Goal: Task Accomplishment & Management: Manage account settings

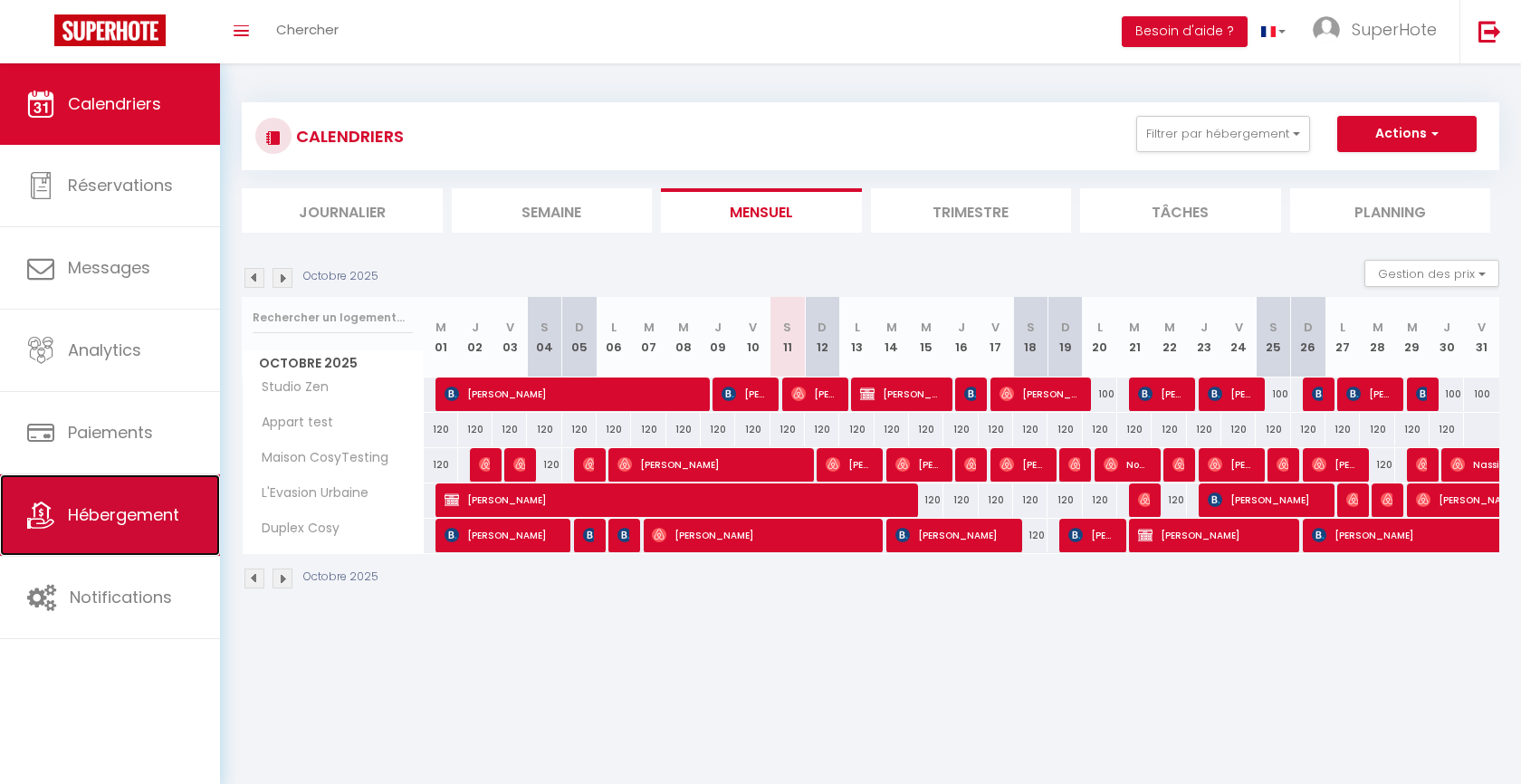
click at [48, 530] on link "Hébergement" at bounding box center [110, 514] width 220 height 82
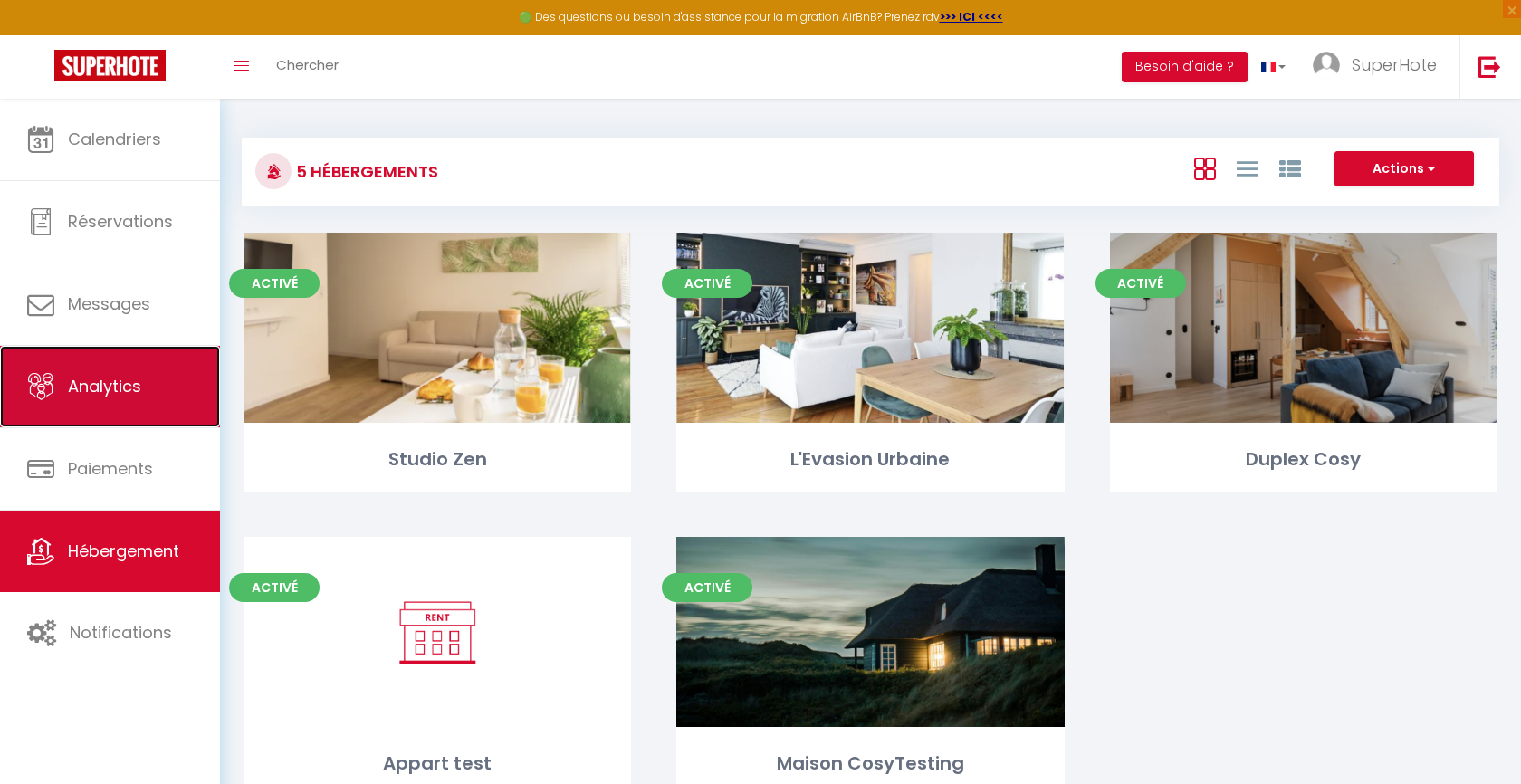
click at [128, 397] on link "Analytics" at bounding box center [110, 386] width 220 height 82
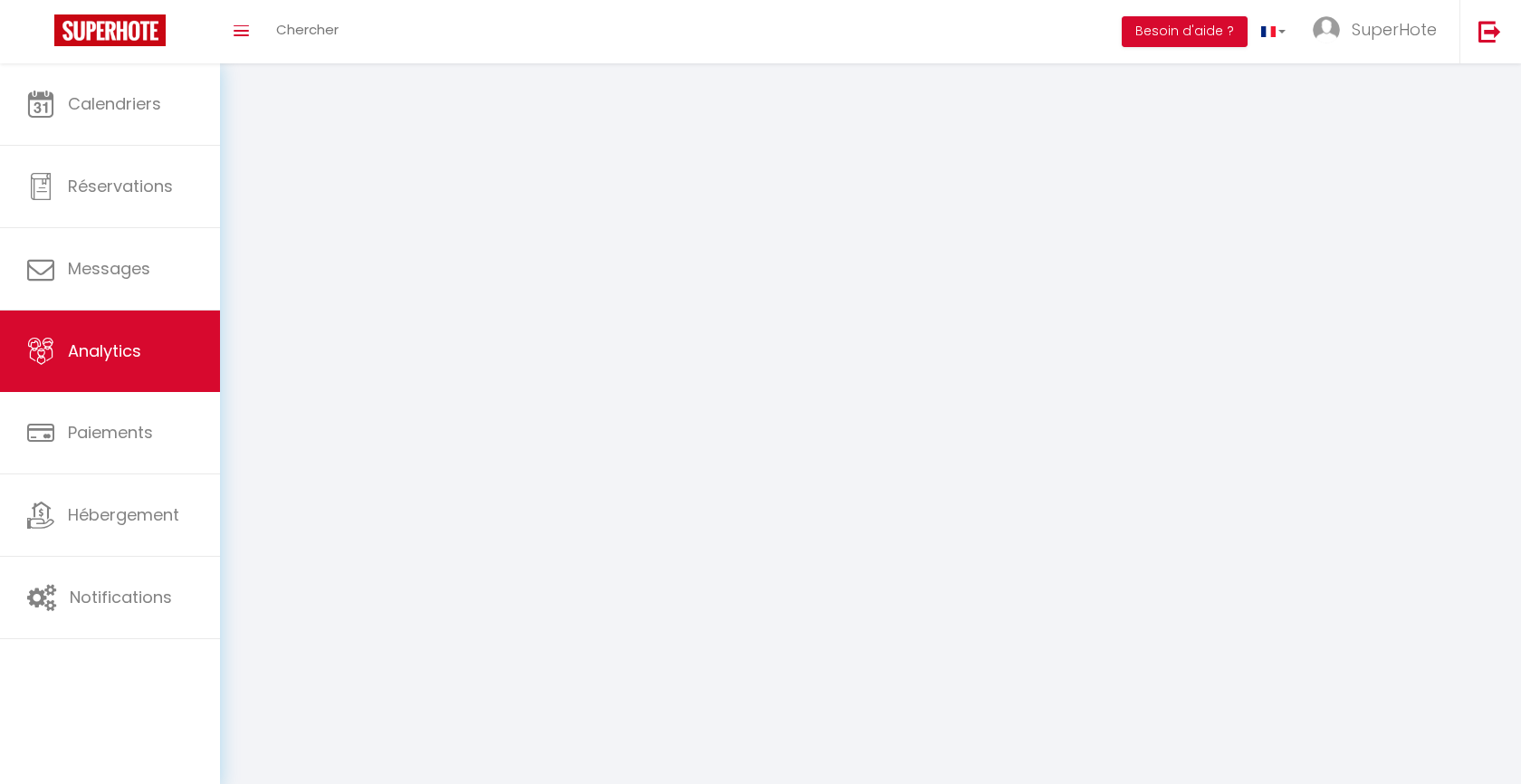
select select "2025"
select select "10"
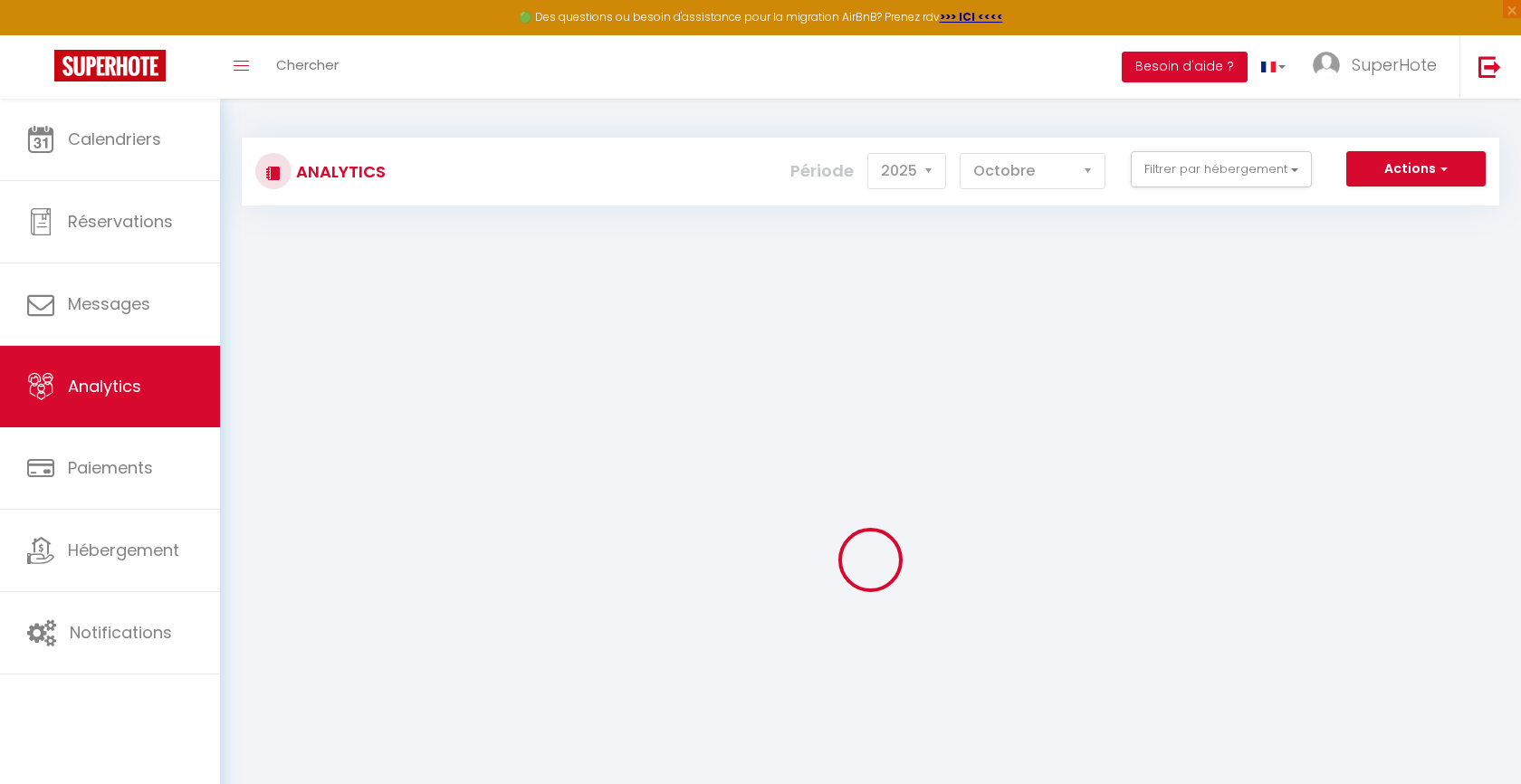
checkbox input "false"
checkbox Urbaine "false"
checkbox Cosy "false"
checkbox input "false"
checkbox Zen "false"
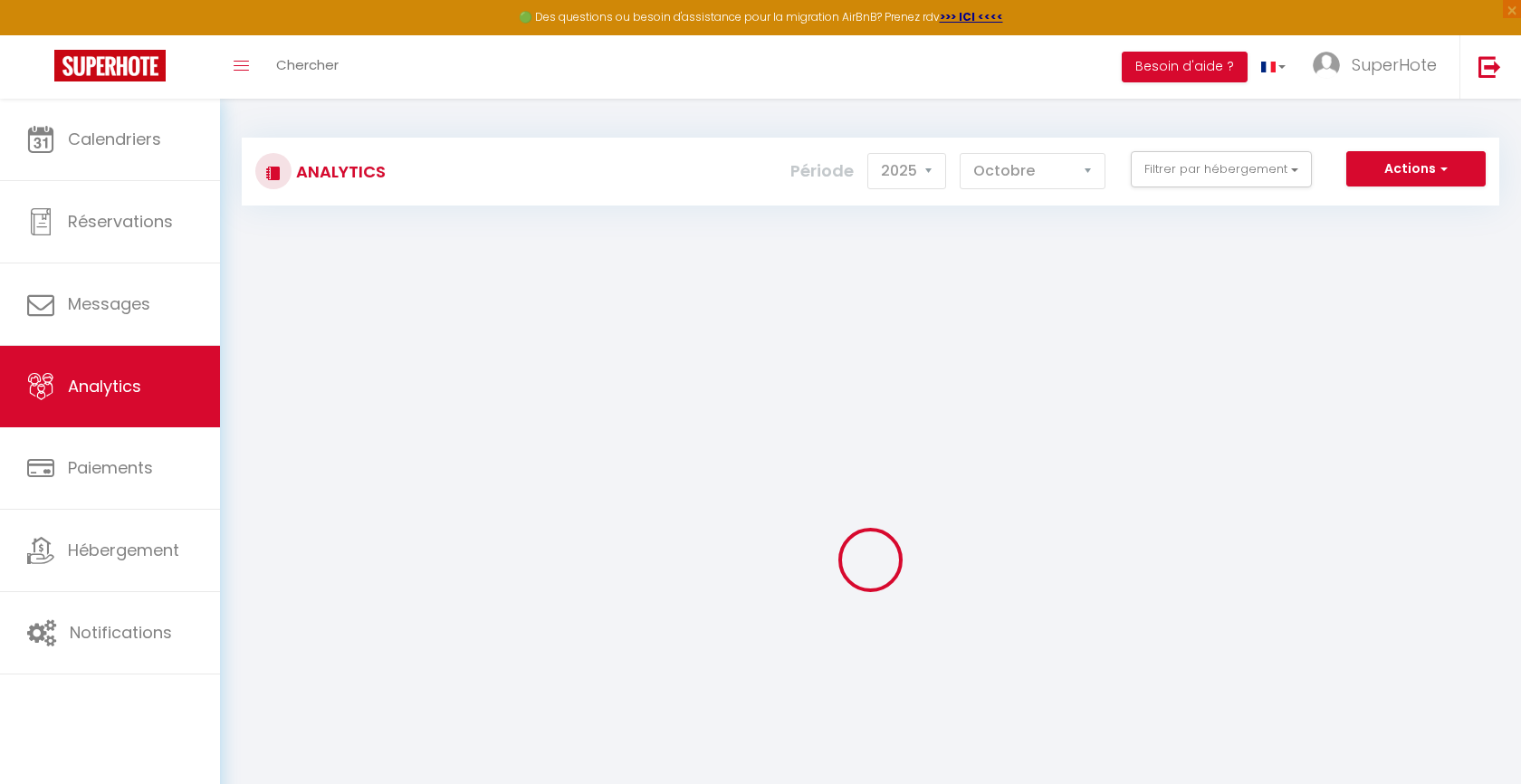
checkbox Urbaine "false"
checkbox input "false"
checkbox Urbaine "false"
checkbox Cosy "false"
checkbox input "false"
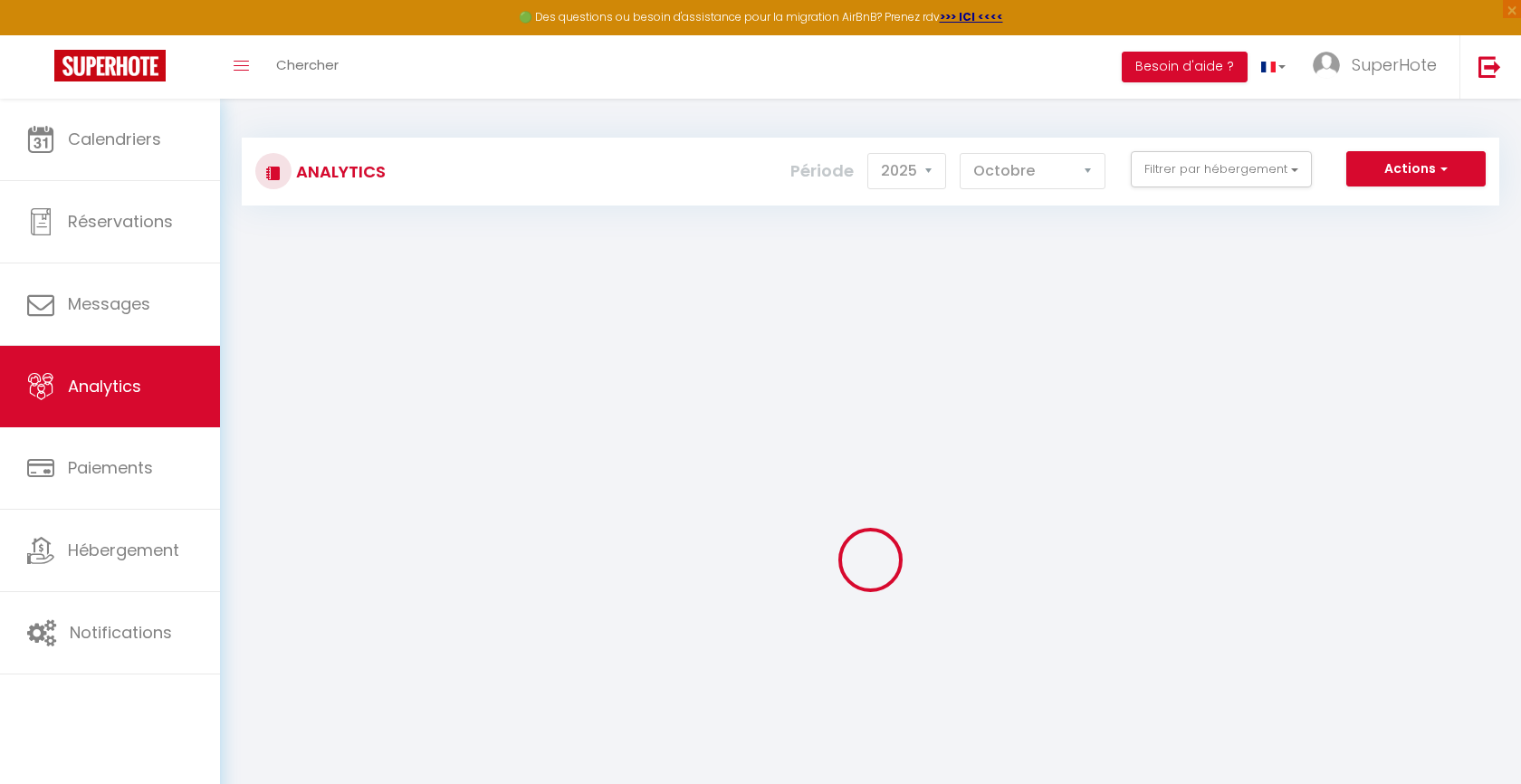
checkbox test "false"
checkbox input "false"
checkbox CosyTesting "false"
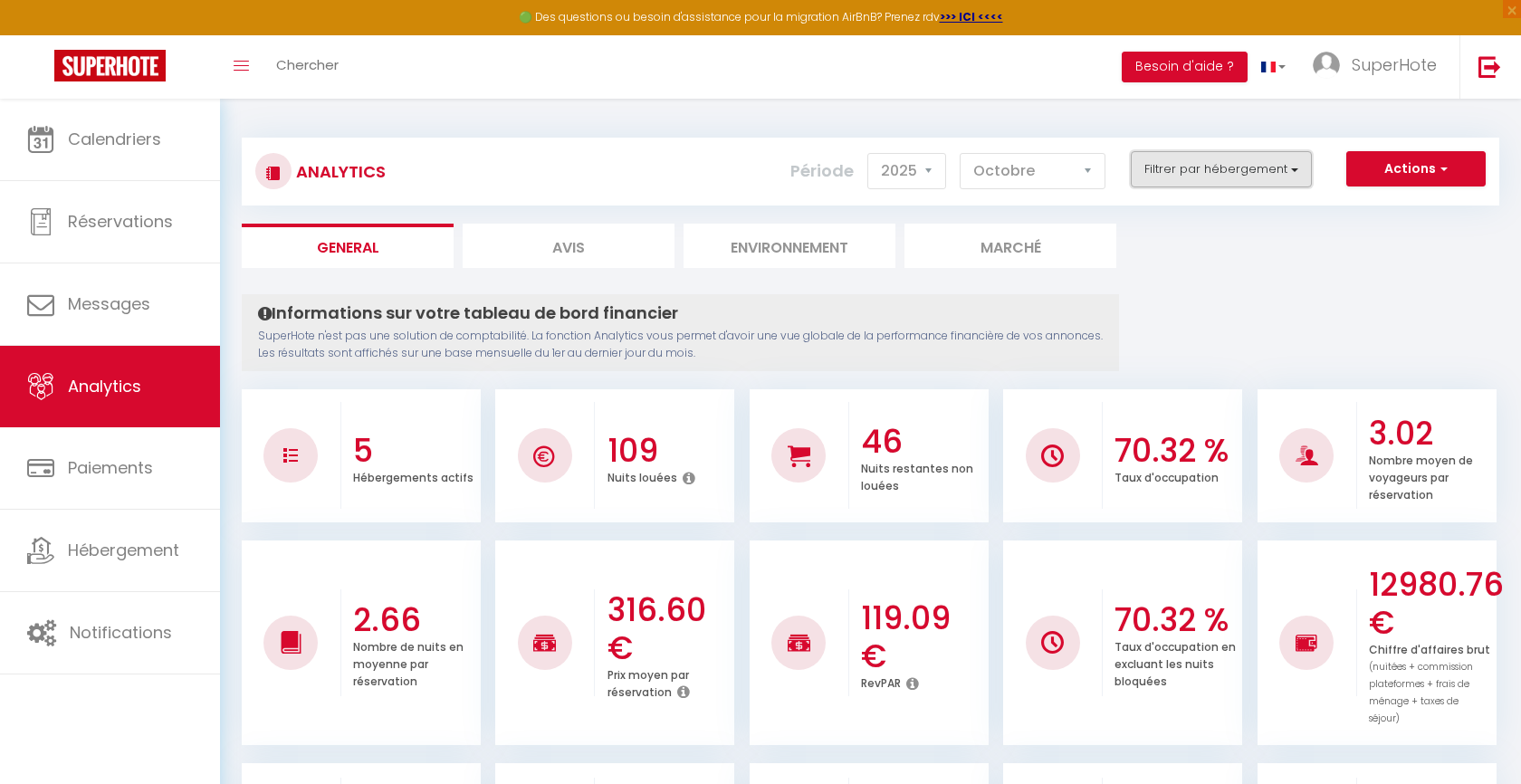
click at [1241, 180] on button "Filtrer par hébergement" at bounding box center [1221, 169] width 181 height 36
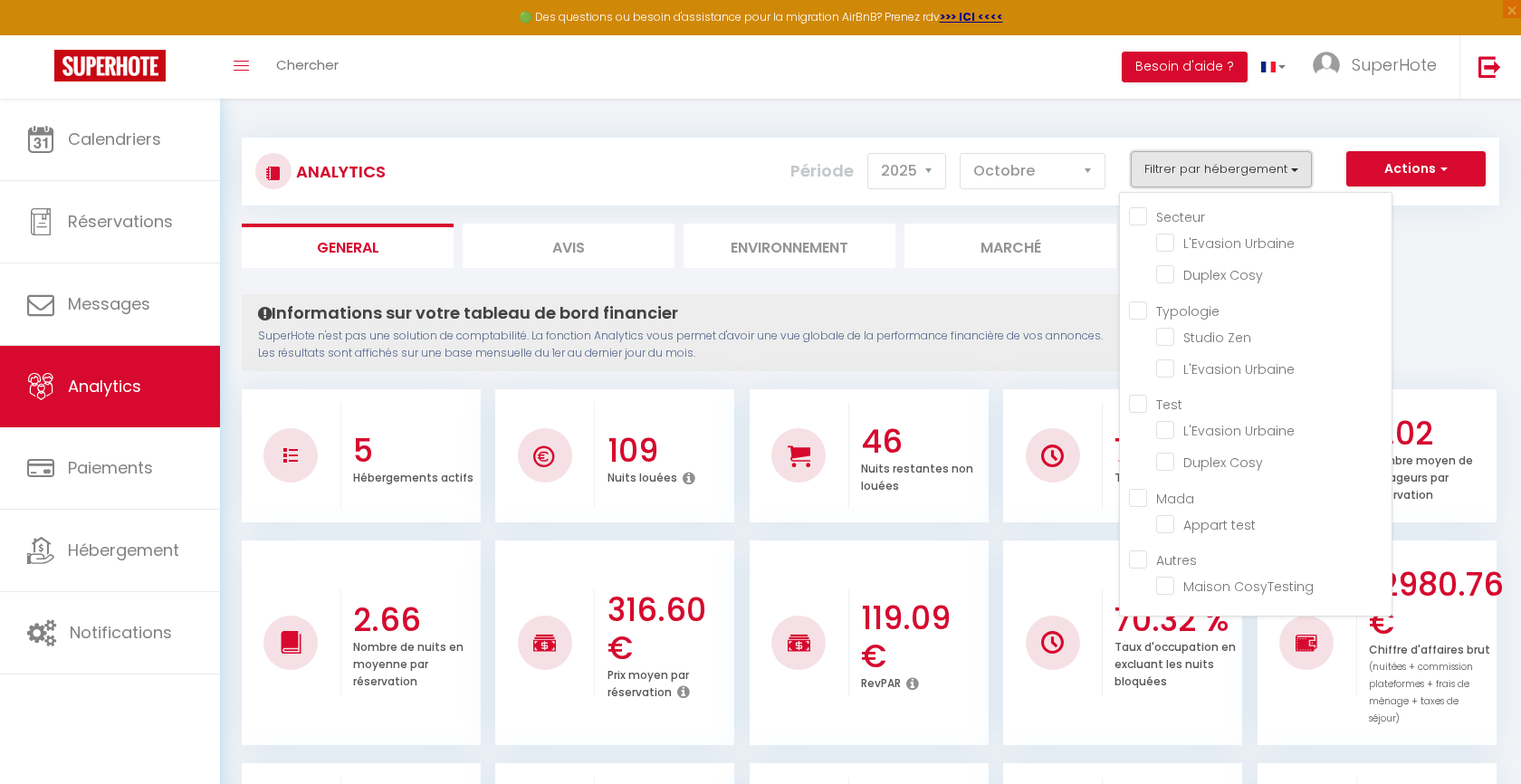
click at [1241, 180] on button "Filtrer par hébergement" at bounding box center [1221, 169] width 181 height 36
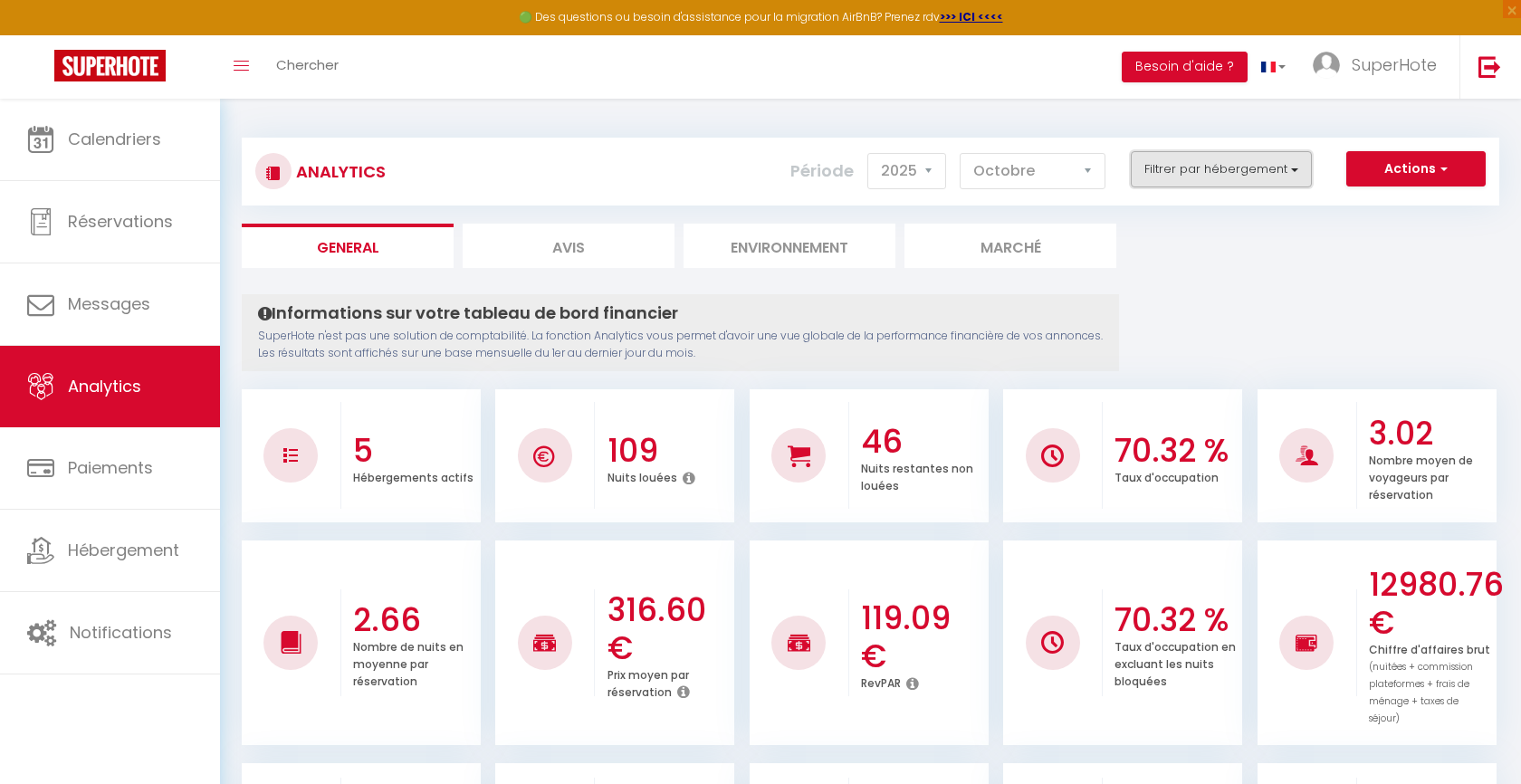
click at [1270, 158] on button "Filtrer par hébergement" at bounding box center [1221, 169] width 181 height 36
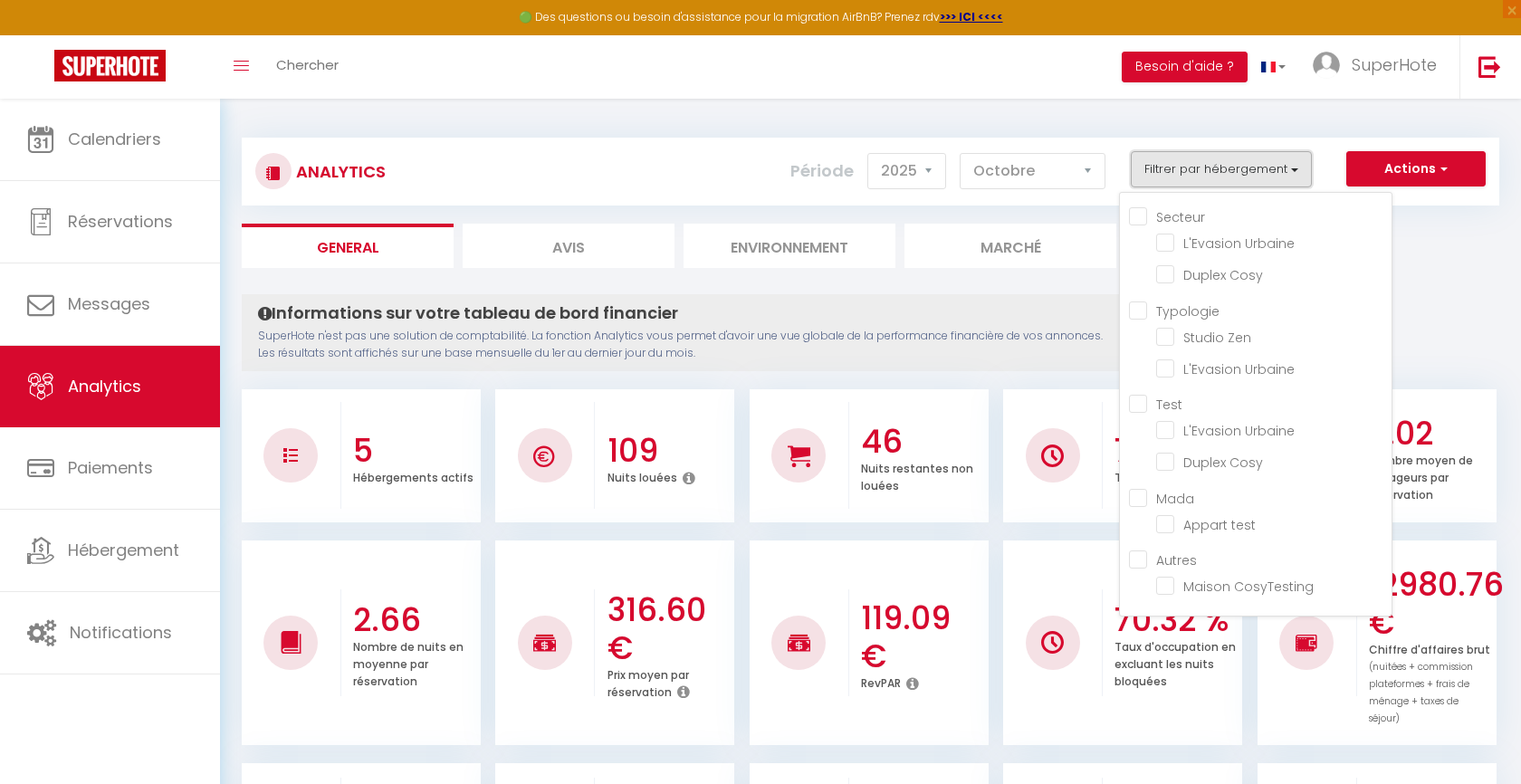
click at [1270, 158] on button "Filtrer par hébergement" at bounding box center [1221, 169] width 181 height 36
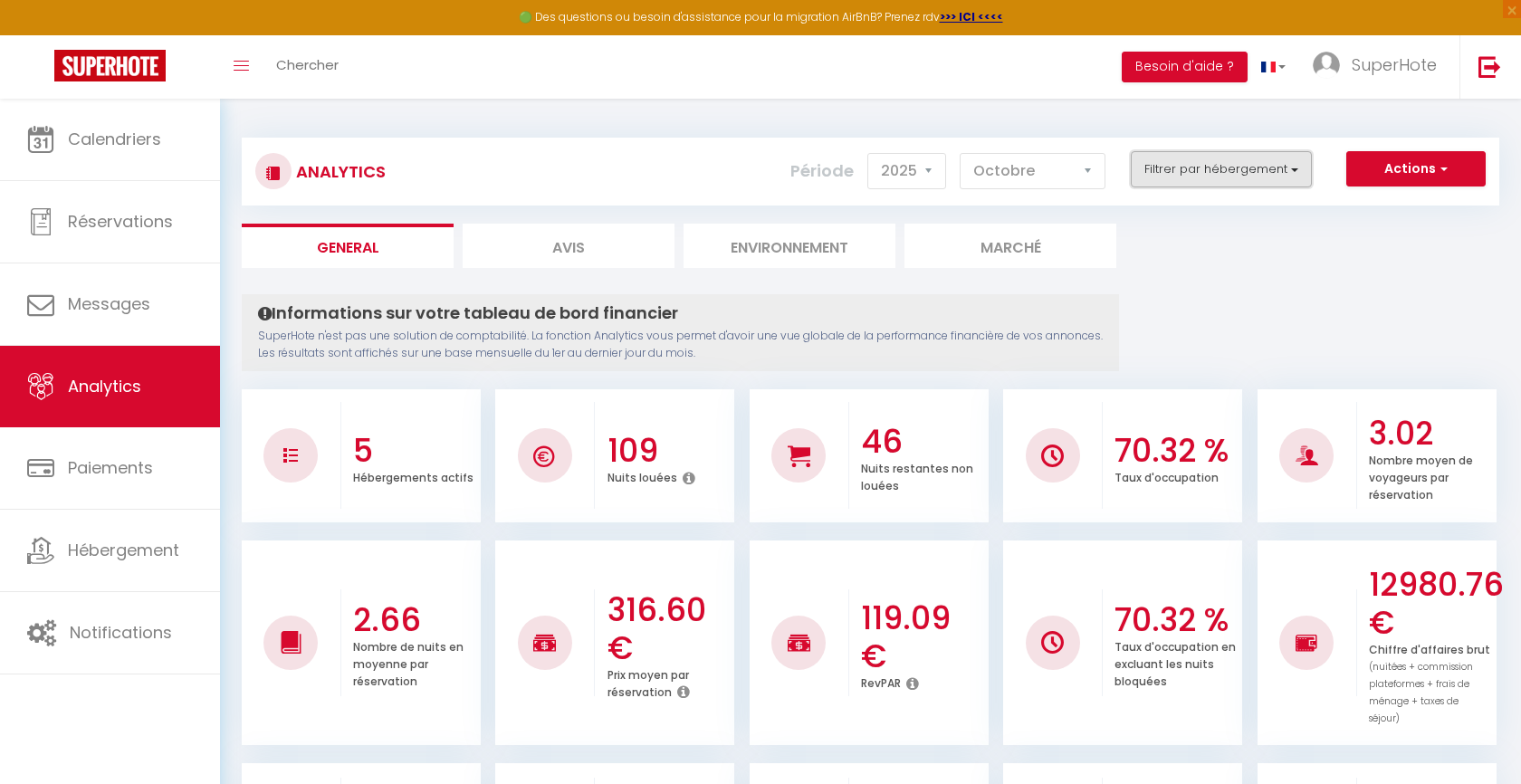
click at [1270, 158] on button "Filtrer par hébergement" at bounding box center [1221, 169] width 181 height 36
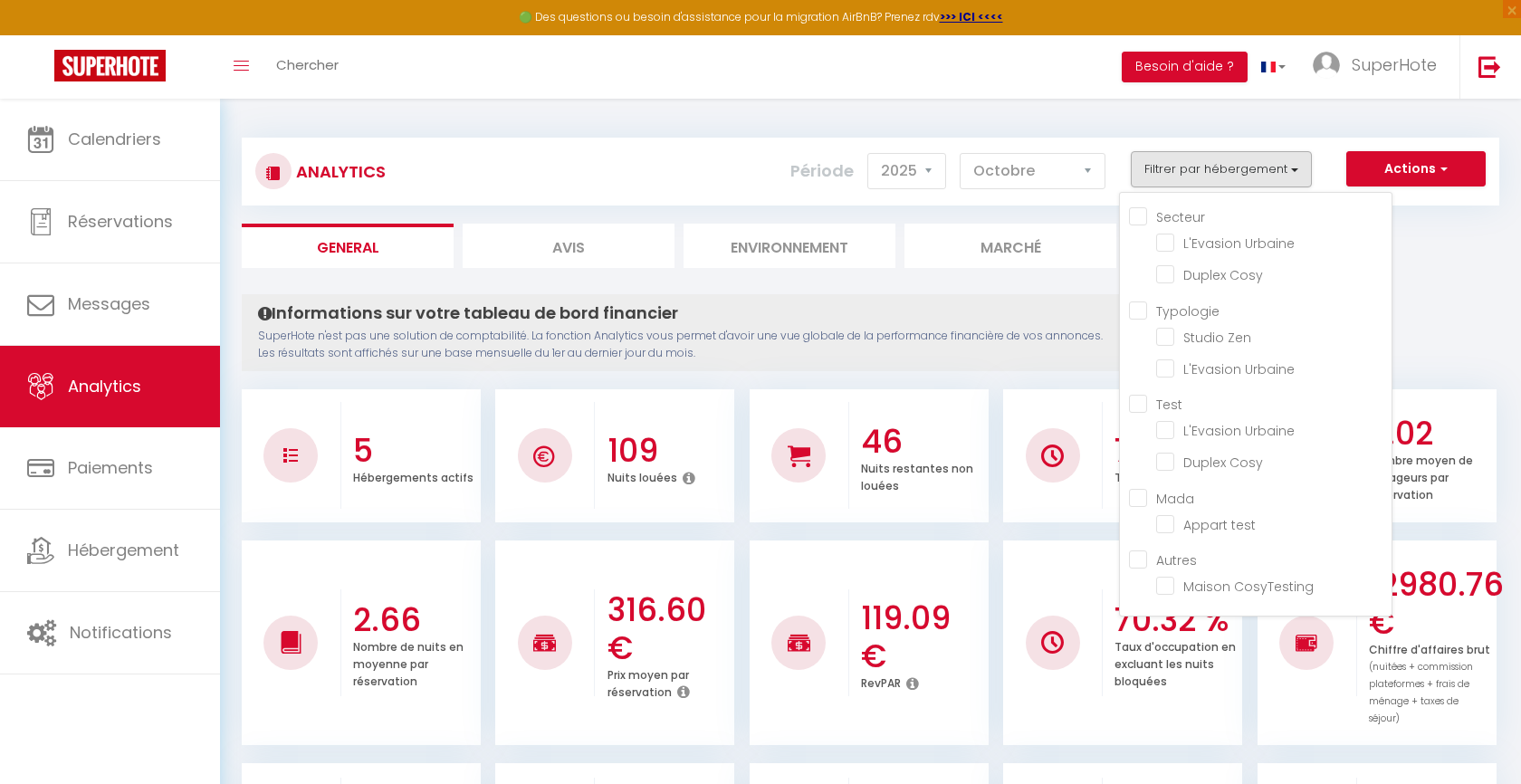
click at [1136, 214] on input "Secteur" at bounding box center [1260, 215] width 262 height 18
checkbox input "true"
checkbox Urbaine "true"
checkbox Cosy "true"
checkbox Zen "false"
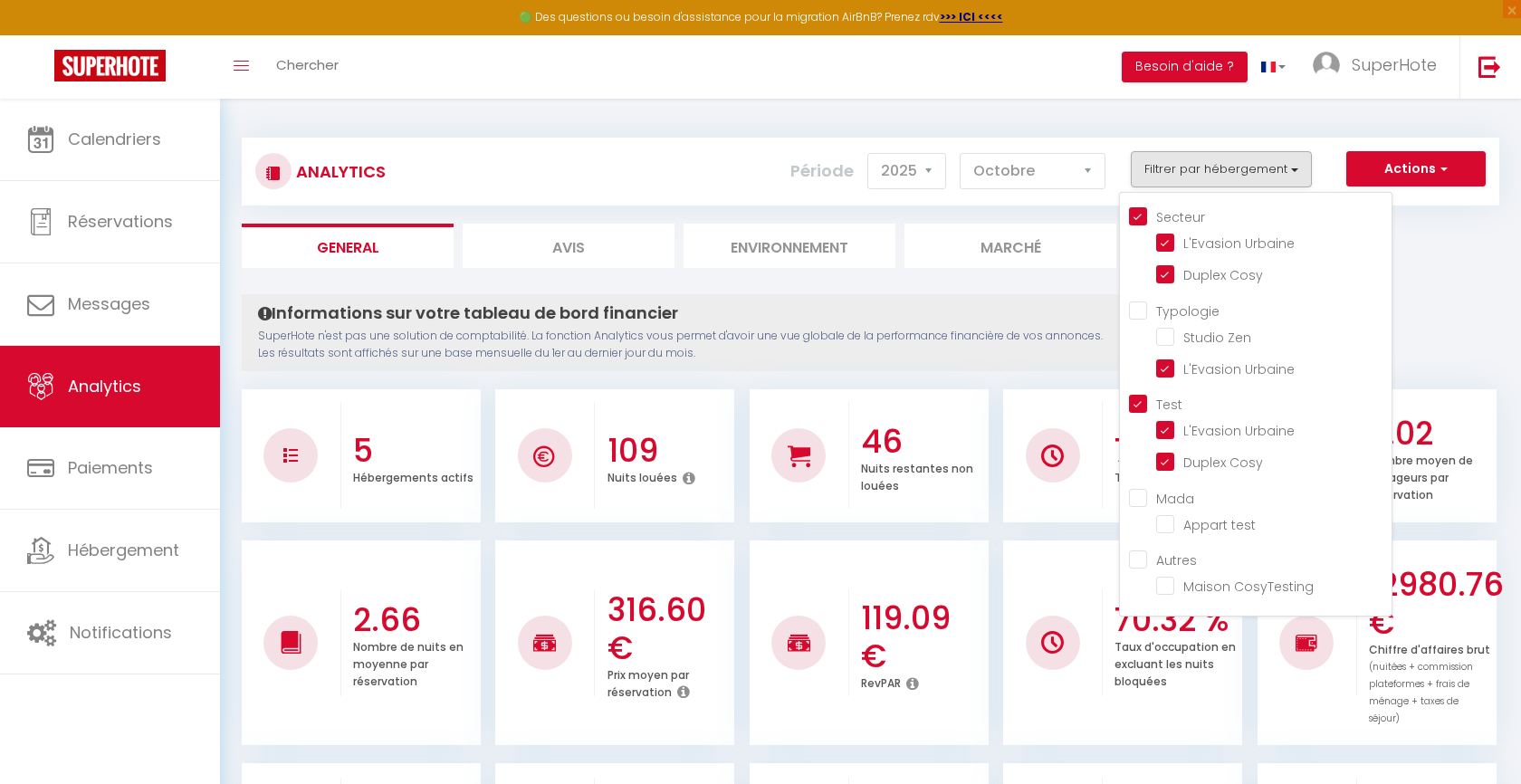
checkbox Urbaine "true"
checkbox input "true"
checkbox Urbaine "true"
checkbox Cosy "true"
checkbox test "false"
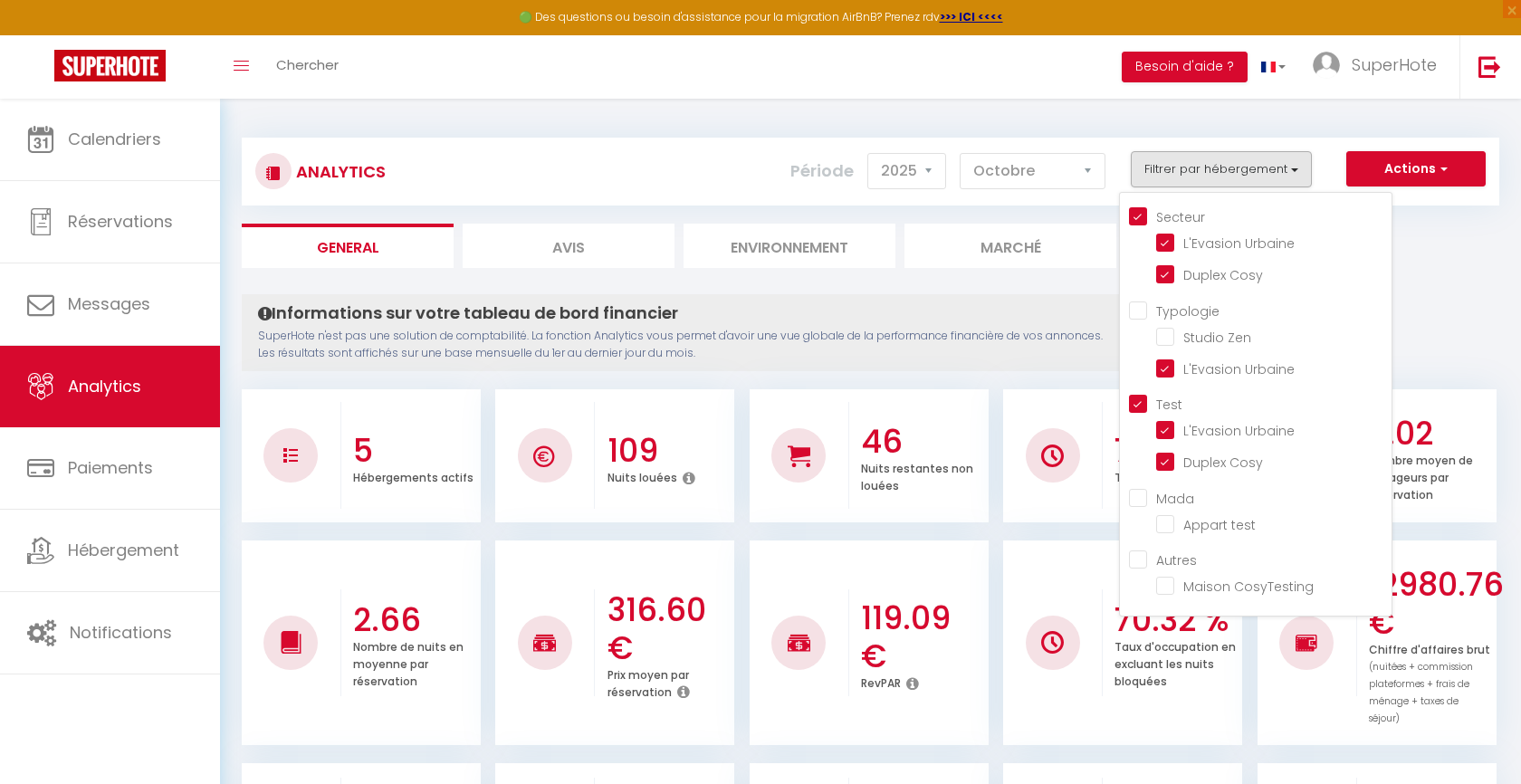
checkbox CosyTesting "false"
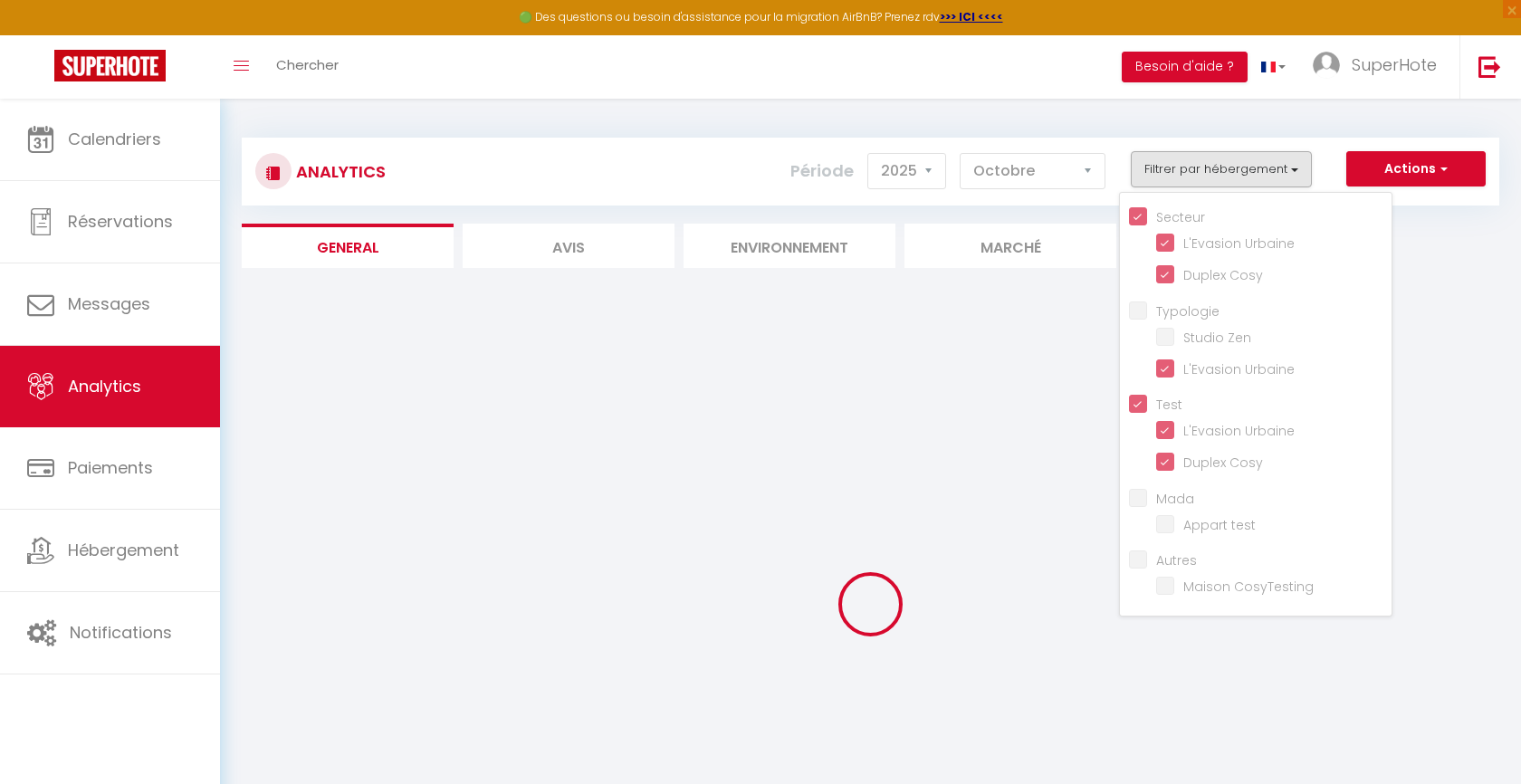
checkbox Zen "false"
checkbox test "false"
checkbox CosyTesting "false"
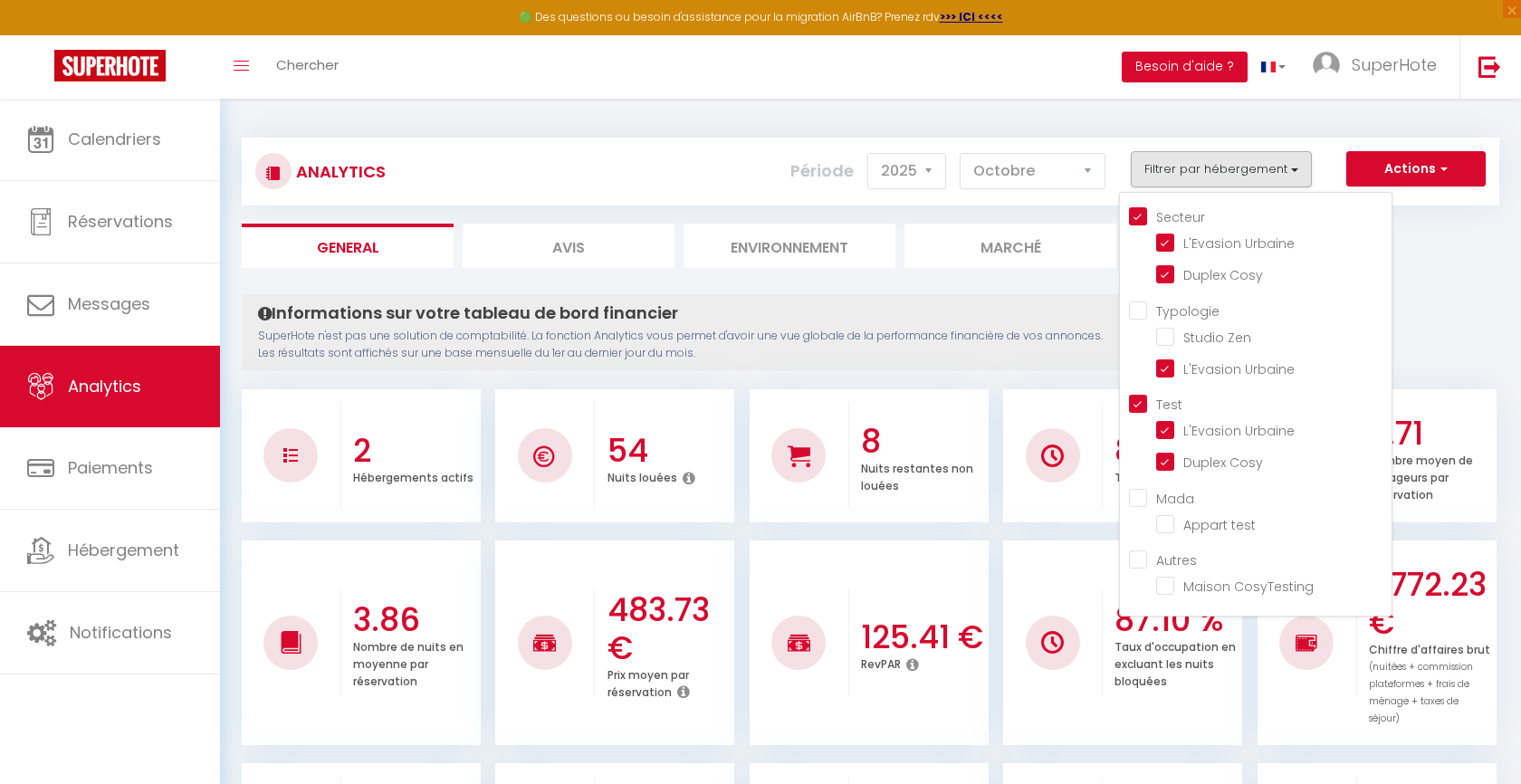
click at [1136, 214] on input "Secteur" at bounding box center [1260, 215] width 262 height 18
checkbox input "false"
checkbox Urbaine "false"
checkbox Cosy "false"
checkbox Zen "false"
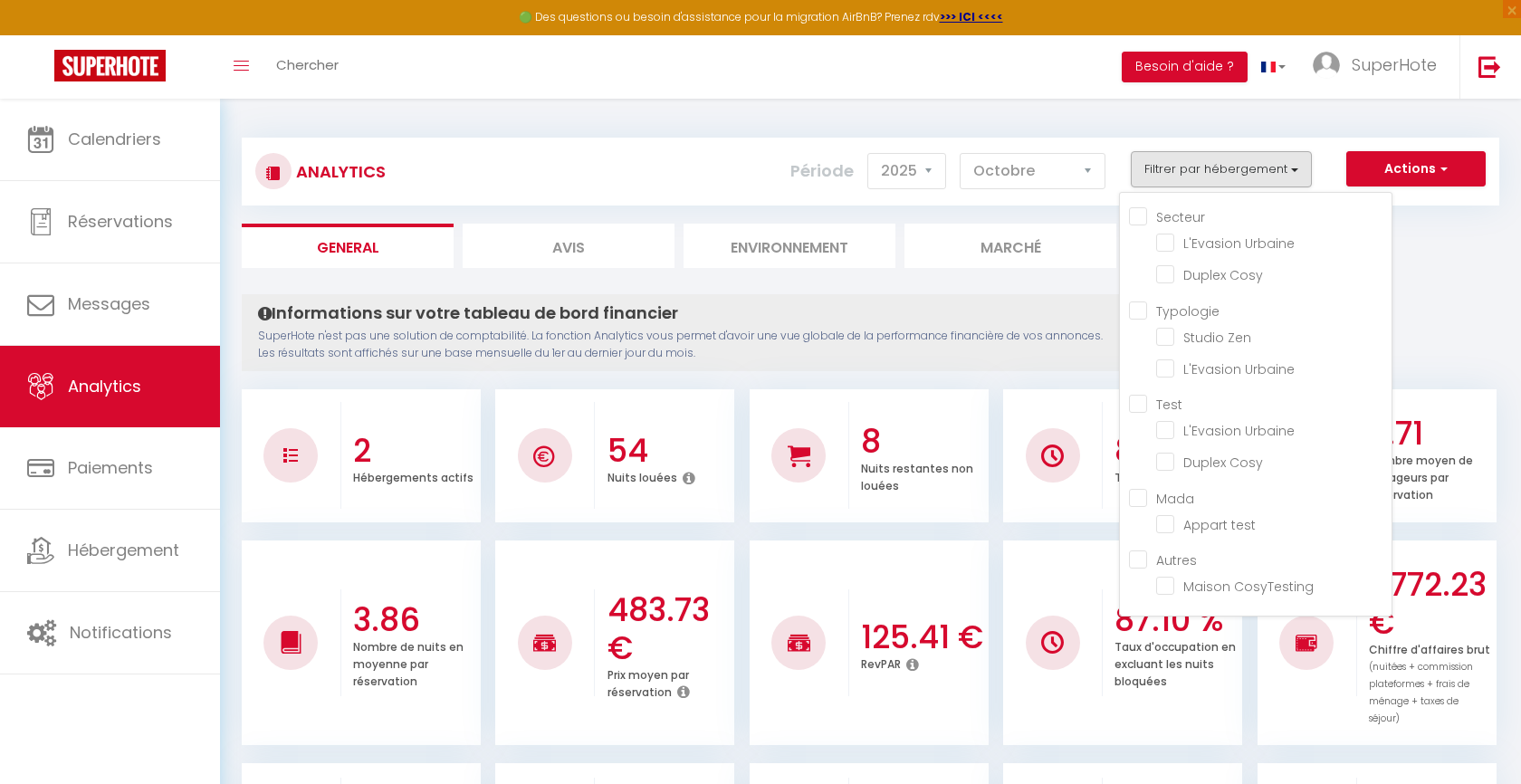
checkbox Urbaine "false"
checkbox input "false"
checkbox Urbaine "false"
checkbox Cosy "false"
checkbox test "false"
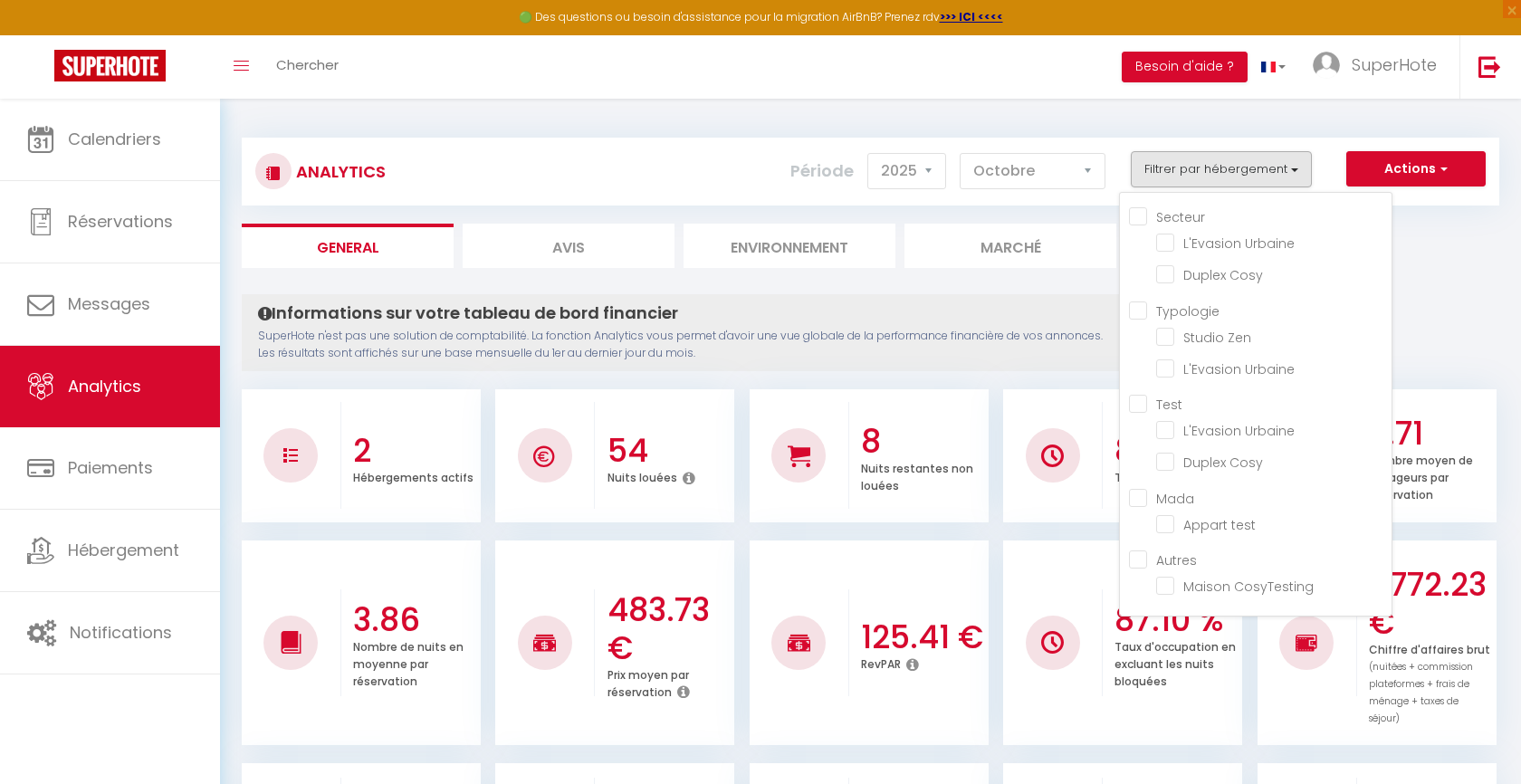
checkbox CosyTesting "false"
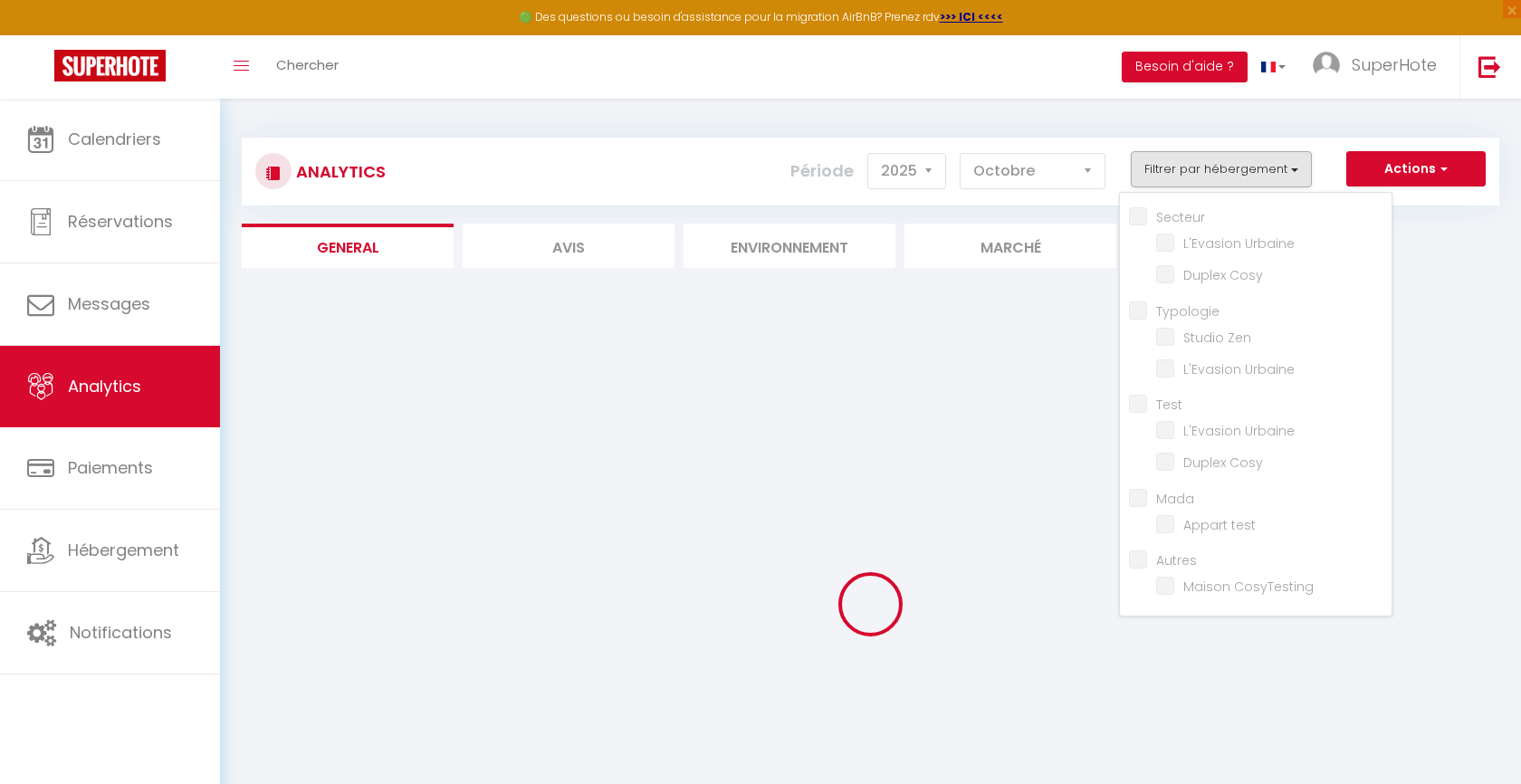
checkbox Zen "false"
checkbox test "false"
checkbox CosyTesting "false"
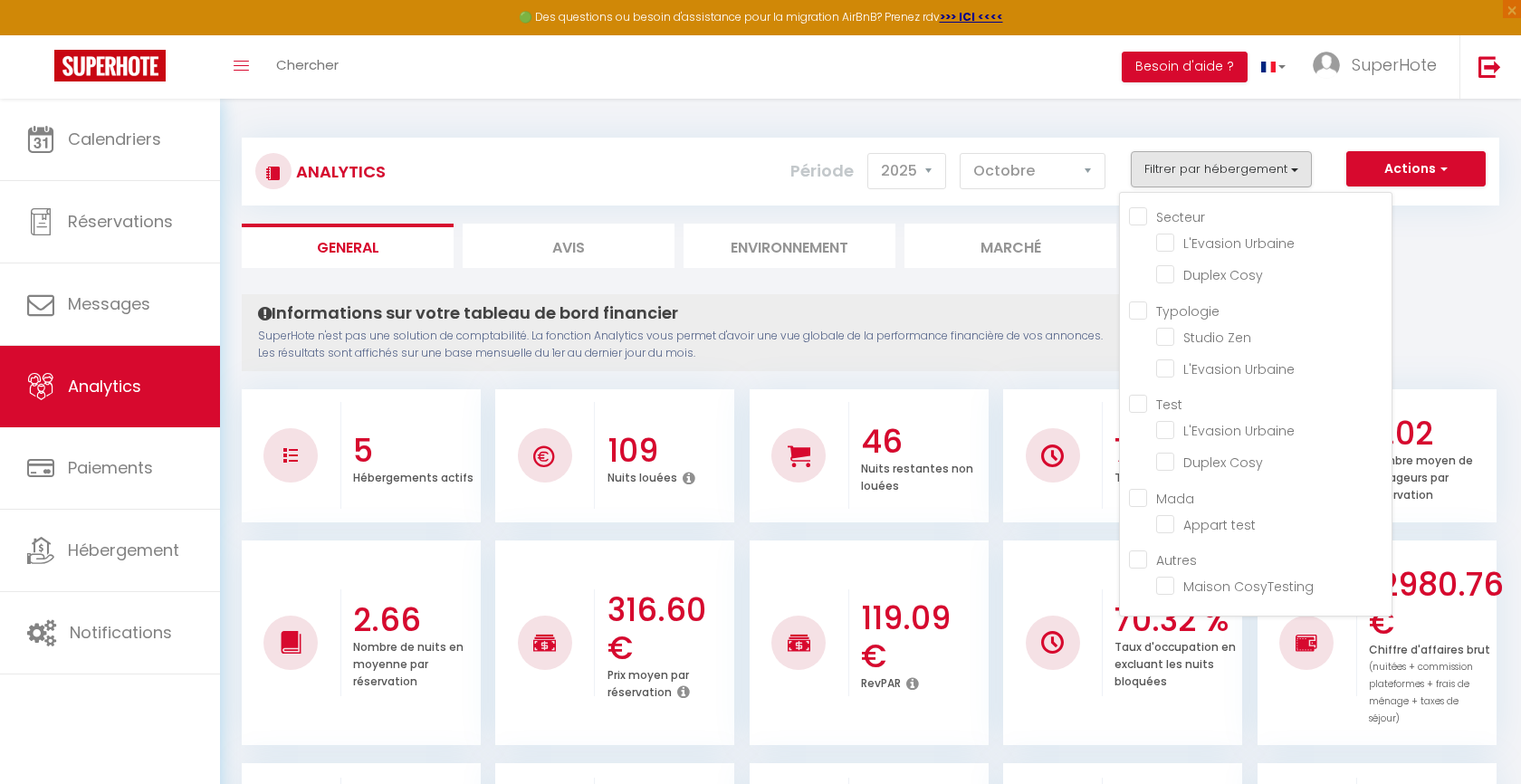
click at [1266, 131] on div "Analytics Actions Génération SuperConciergerie Génération SuperAnalyzer Générat…" at bounding box center [871, 162] width 1258 height 85
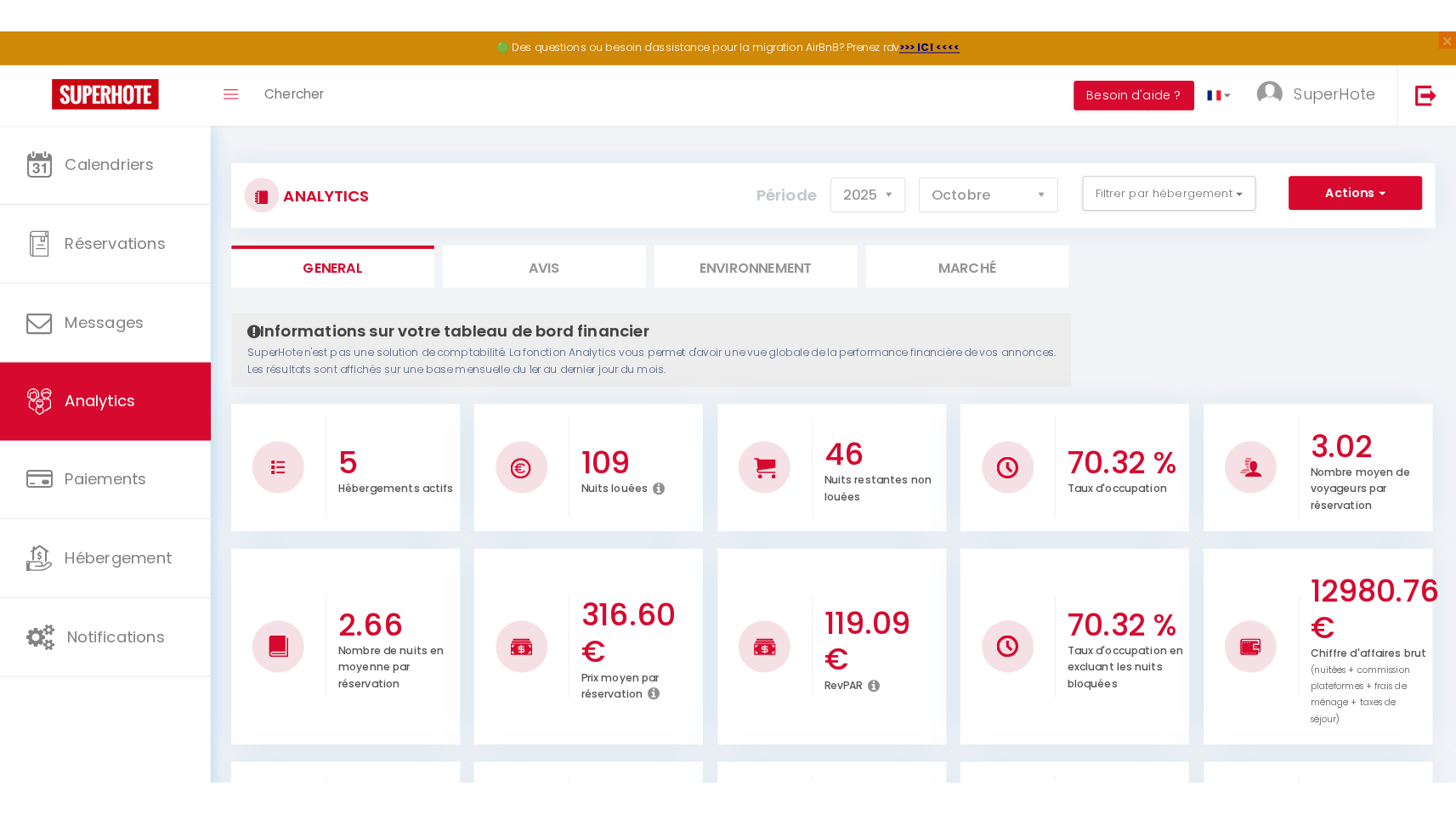
scroll to position [3, 0]
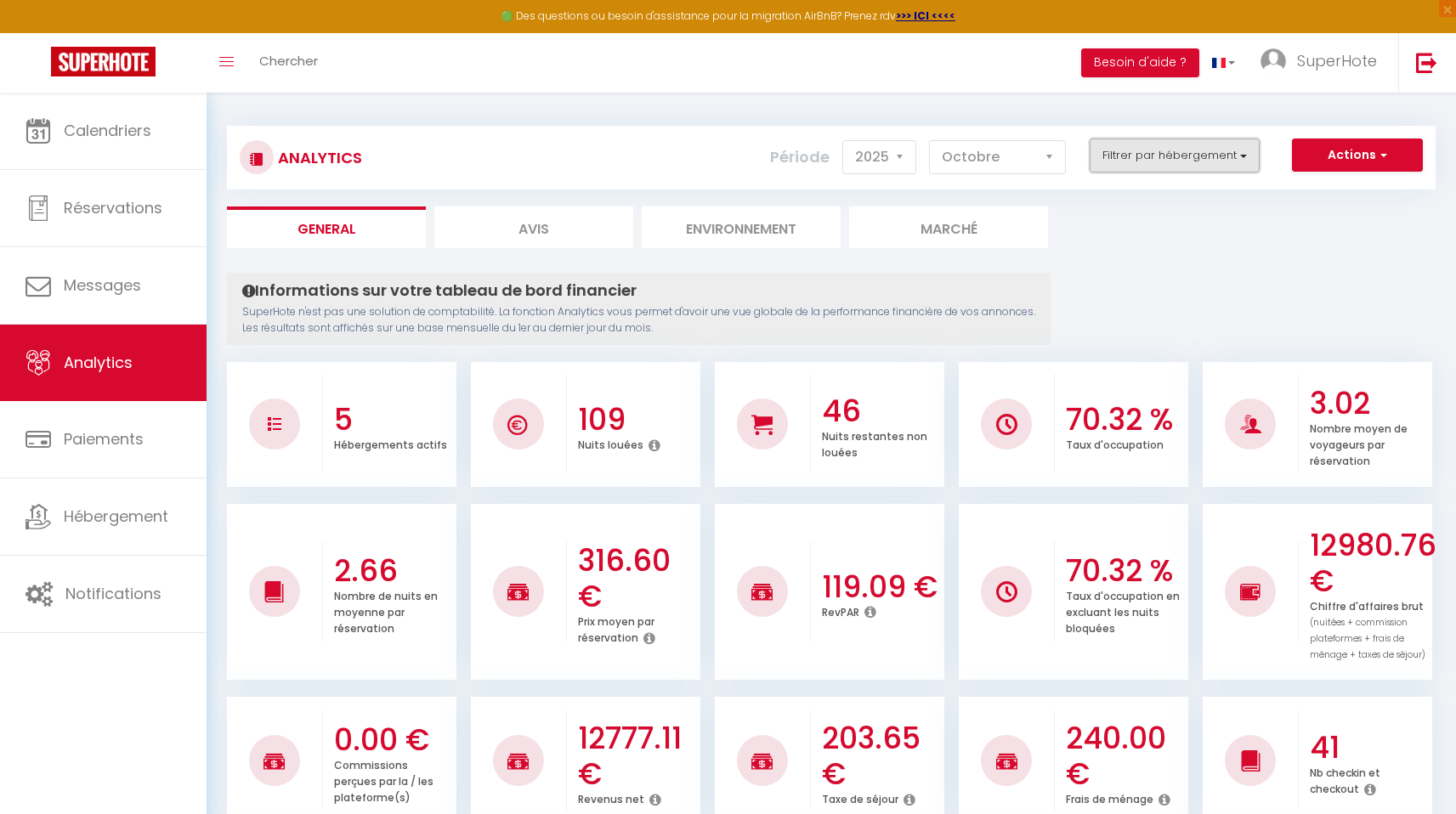
click at [1250, 160] on button "Filtrer par hébergement" at bounding box center [1174, 155] width 170 height 34
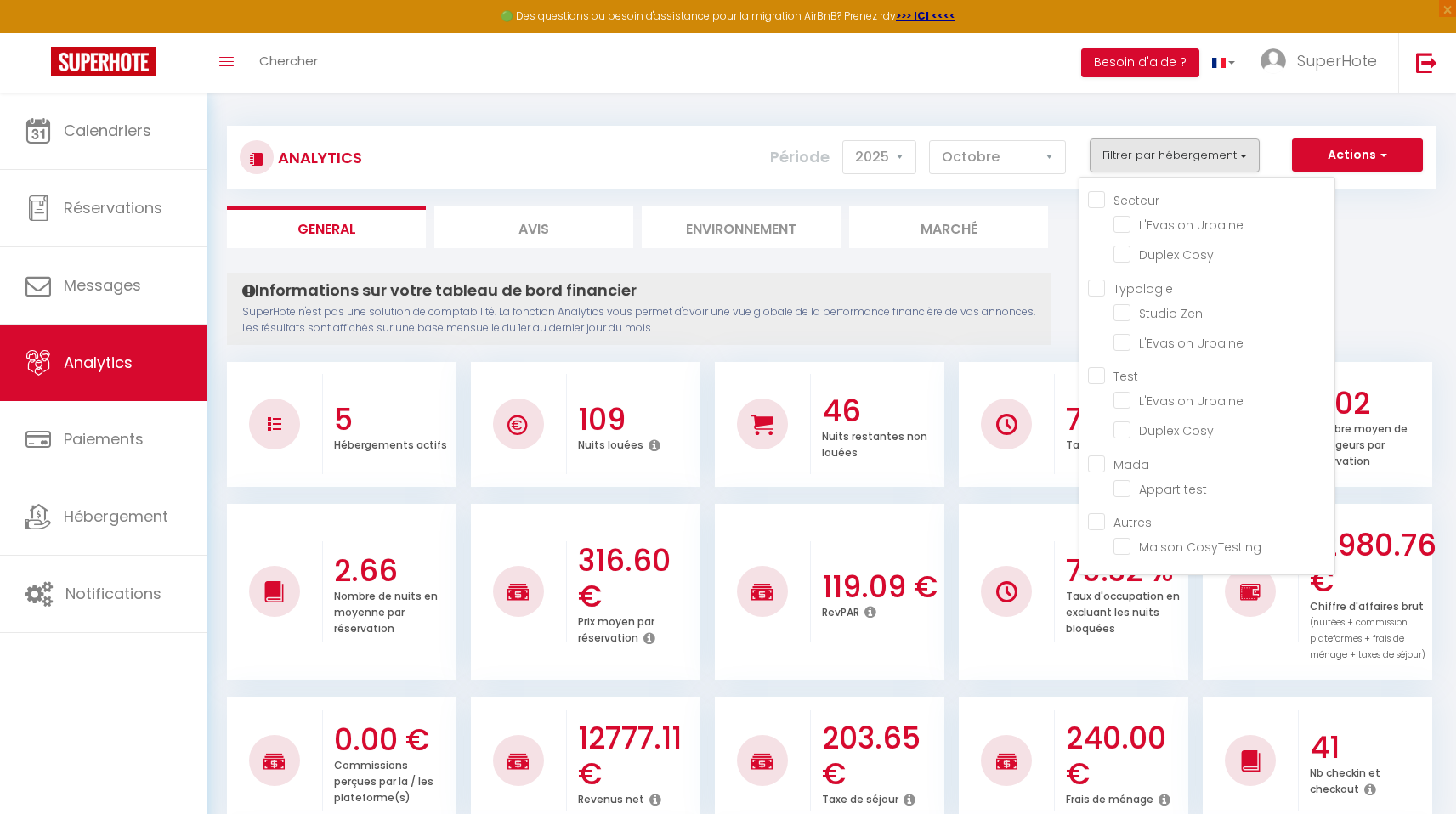
click at [1096, 200] on input "Secteur" at bounding box center [1211, 199] width 246 height 17
checkbox input "true"
checkbox Urbaine "true"
checkbox Cosy "true"
checkbox Zen "false"
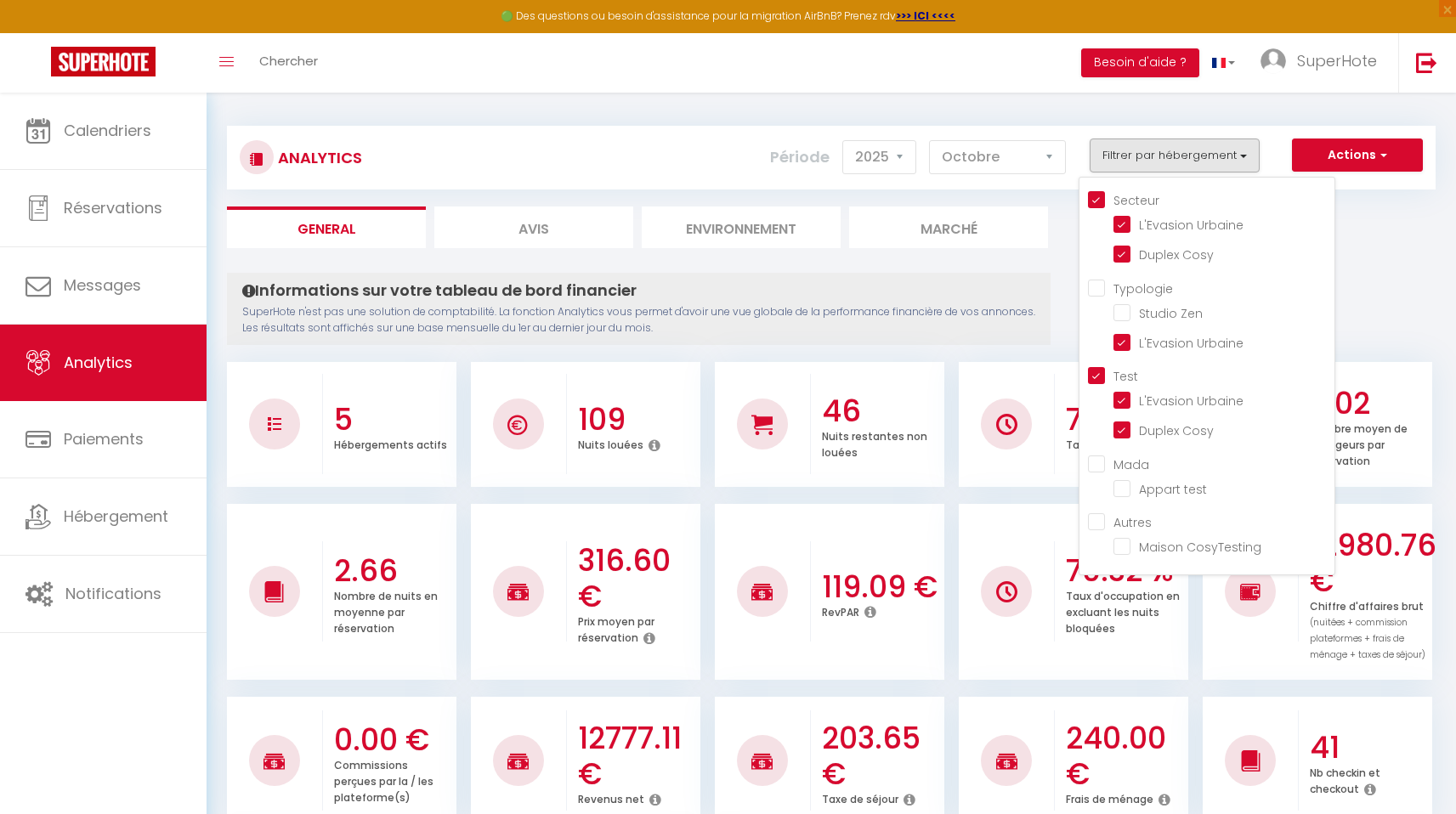
checkbox Urbaine "true"
checkbox input "true"
checkbox Urbaine "true"
checkbox Cosy "true"
checkbox test "false"
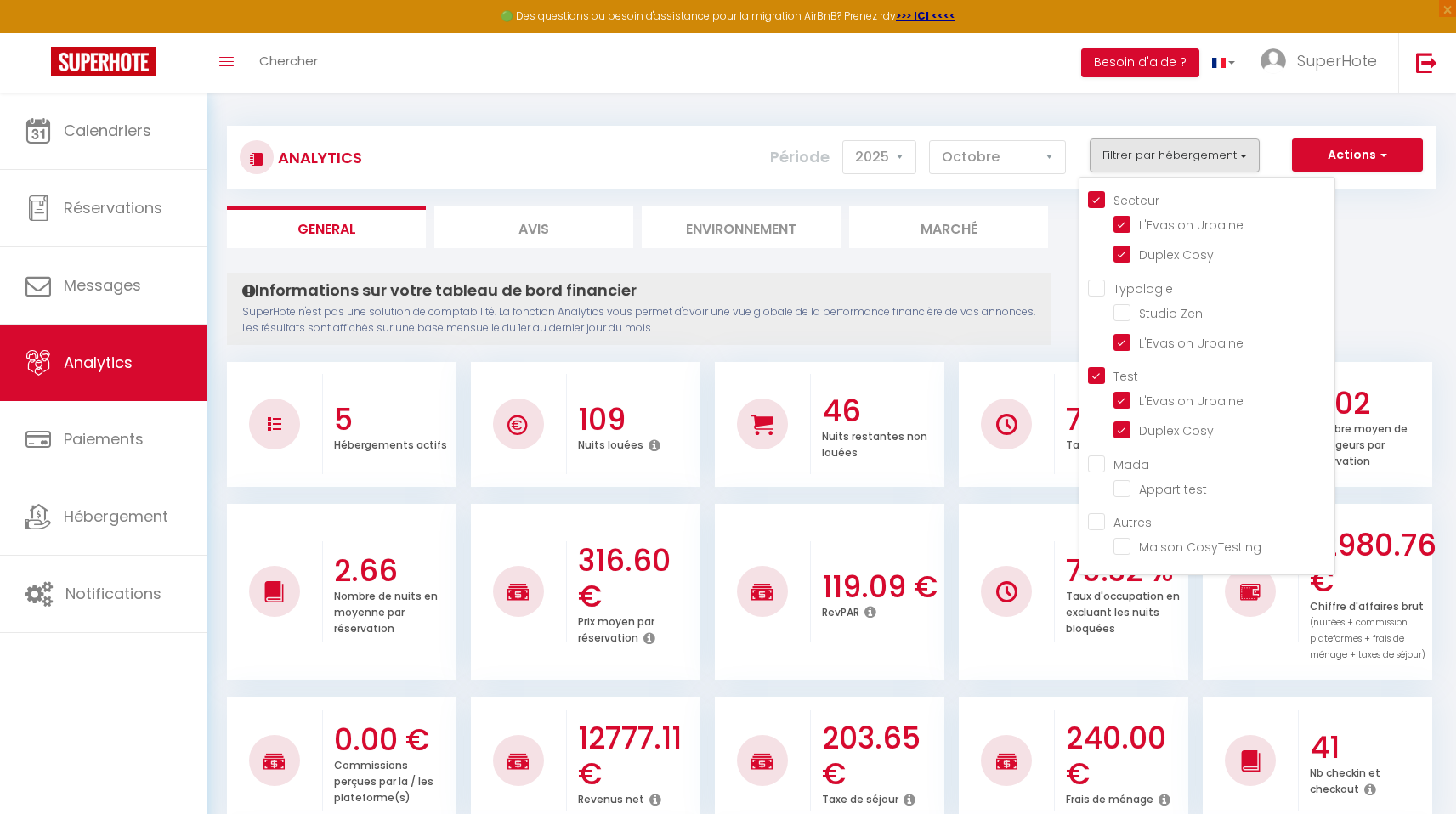
checkbox CosyTesting "false"
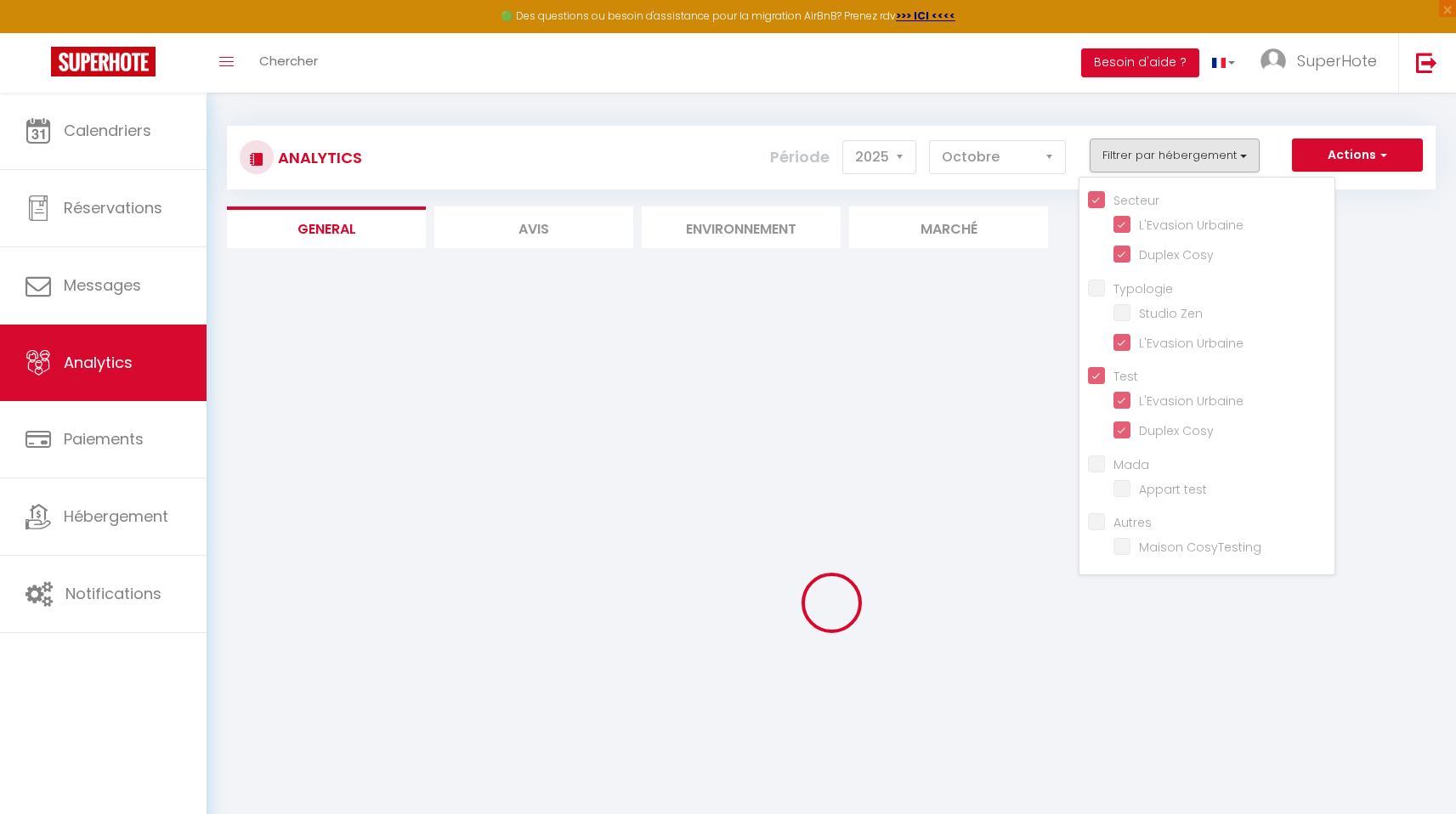
checkbox Zen "false"
checkbox test "false"
checkbox CosyTesting "false"
